Goal: Communication & Community: Answer question/provide support

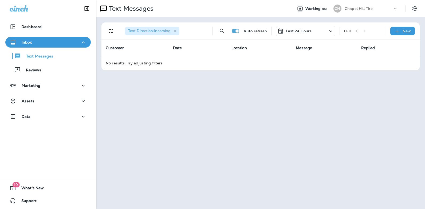
click at [331, 30] on icon at bounding box center [331, 31] width 6 height 7
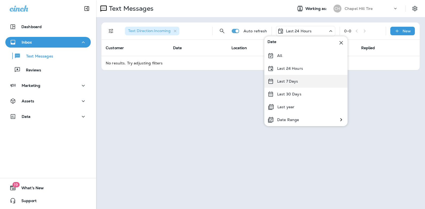
click at [305, 80] on div "Last 7 Days" at bounding box center [305, 81] width 83 height 13
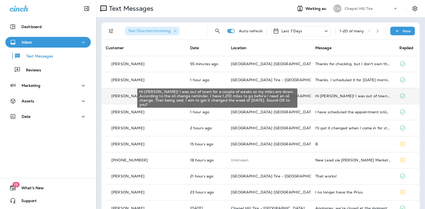
click at [343, 95] on div "Hi [PERSON_NAME]! I was out of town for a couple of weeks so my miles are down.…" at bounding box center [353, 96] width 76 height 4
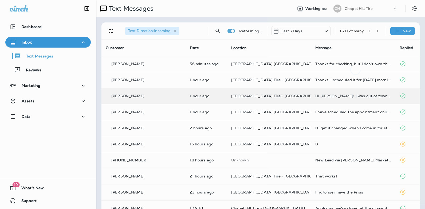
click at [343, 95] on div at bounding box center [356, 104] width 176 height 200
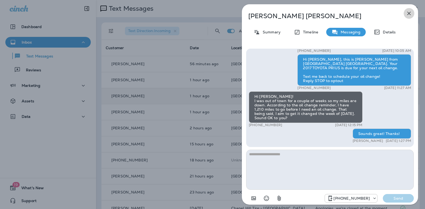
click at [408, 14] on icon "button" at bounding box center [409, 13] width 6 height 6
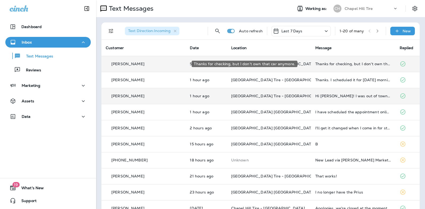
click at [350, 64] on div "Thanks for checking, but I don't own that car anymore." at bounding box center [353, 64] width 76 height 4
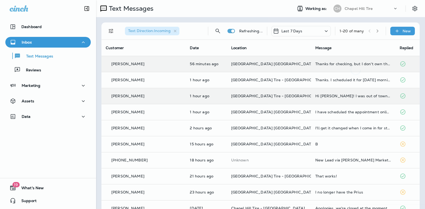
click at [350, 64] on div at bounding box center [356, 39] width 176 height 71
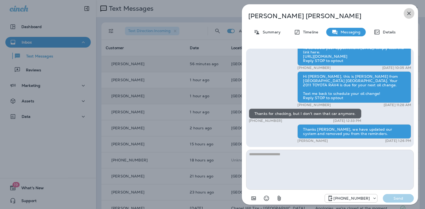
click at [409, 13] on icon "button" at bounding box center [408, 13] width 3 height 3
